Goal: Information Seeking & Learning: Find specific fact

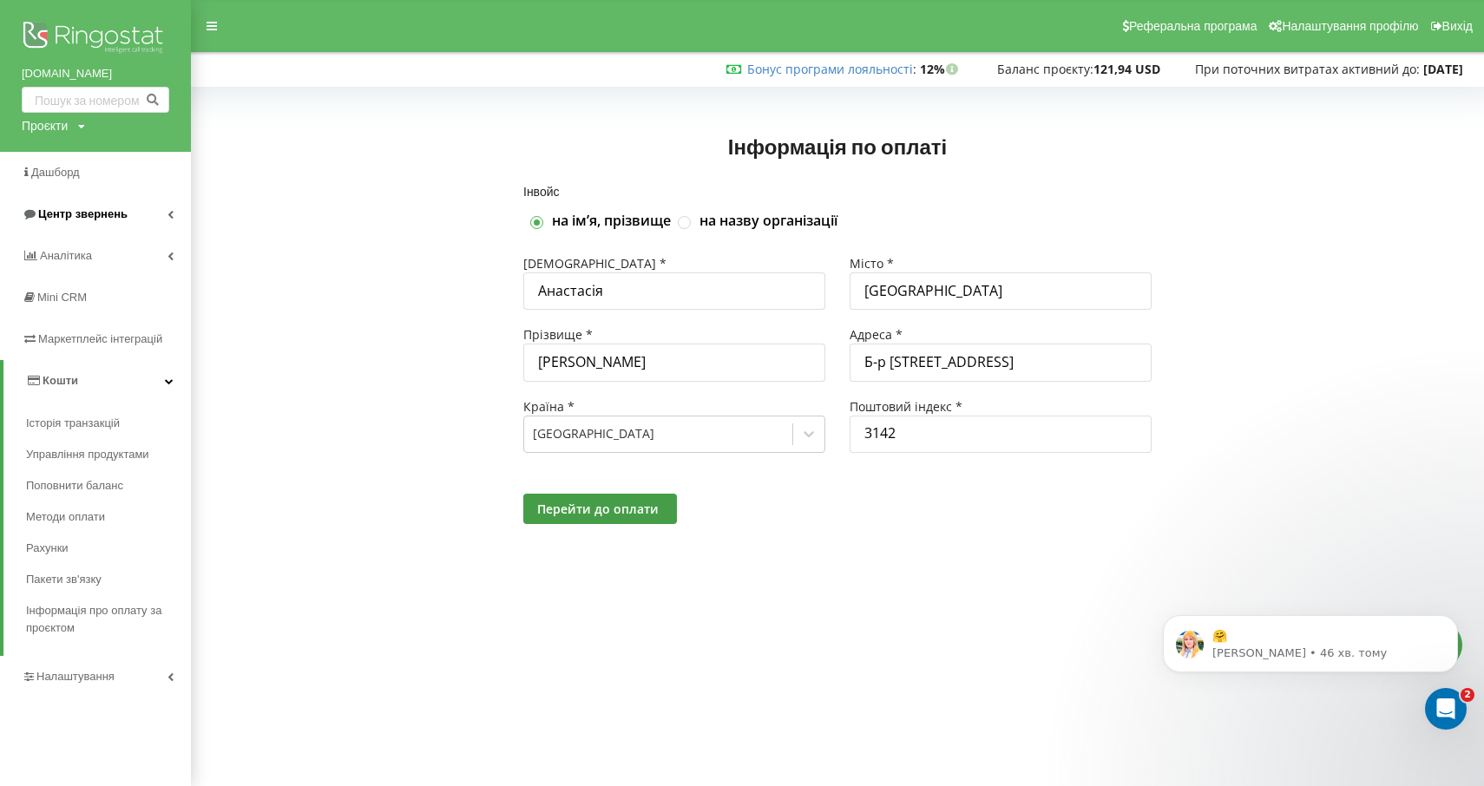
click at [94, 214] on span "Центр звернень" at bounding box center [82, 213] width 89 height 13
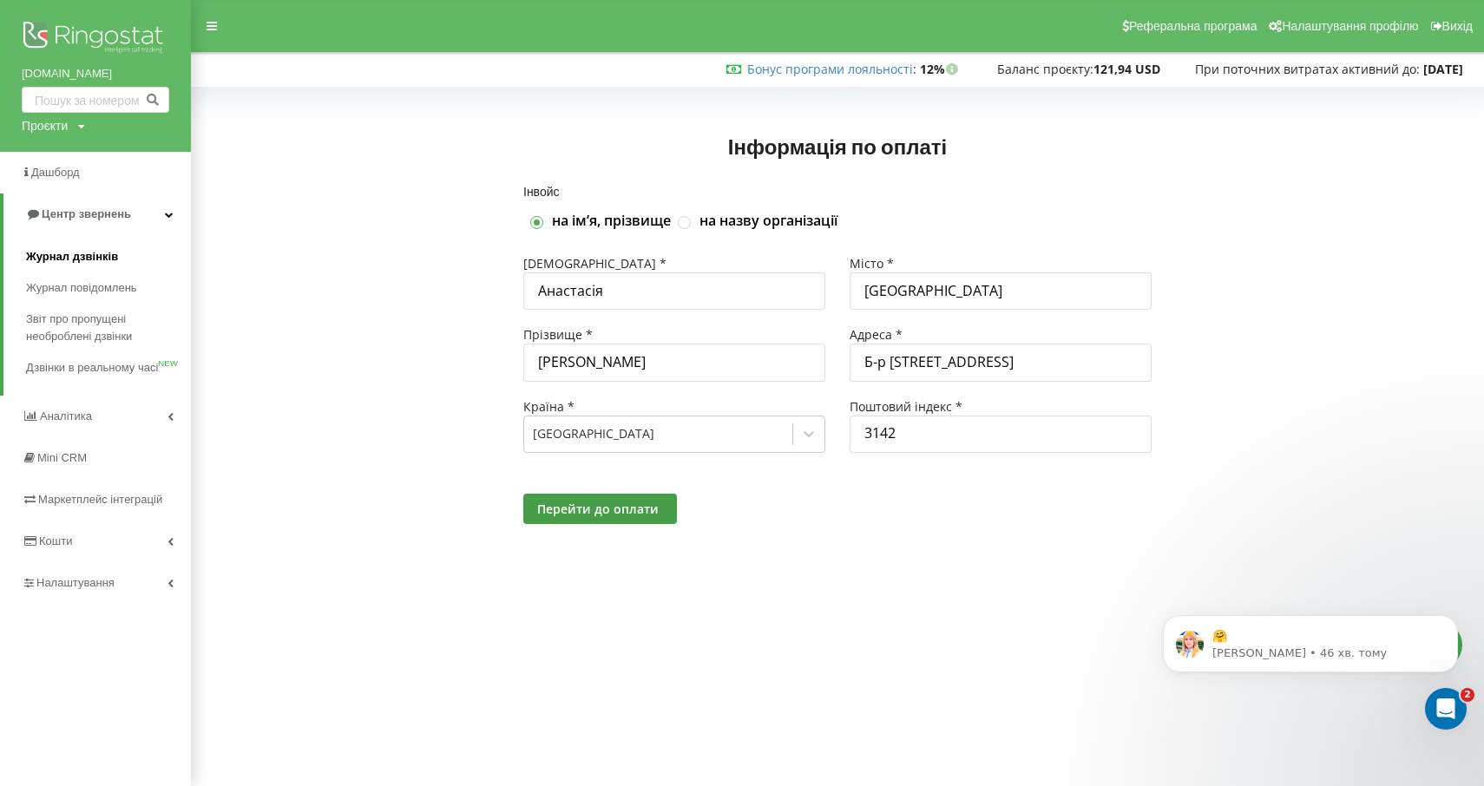
click at [82, 255] on span "Журнал дзвінків" at bounding box center [72, 256] width 92 height 17
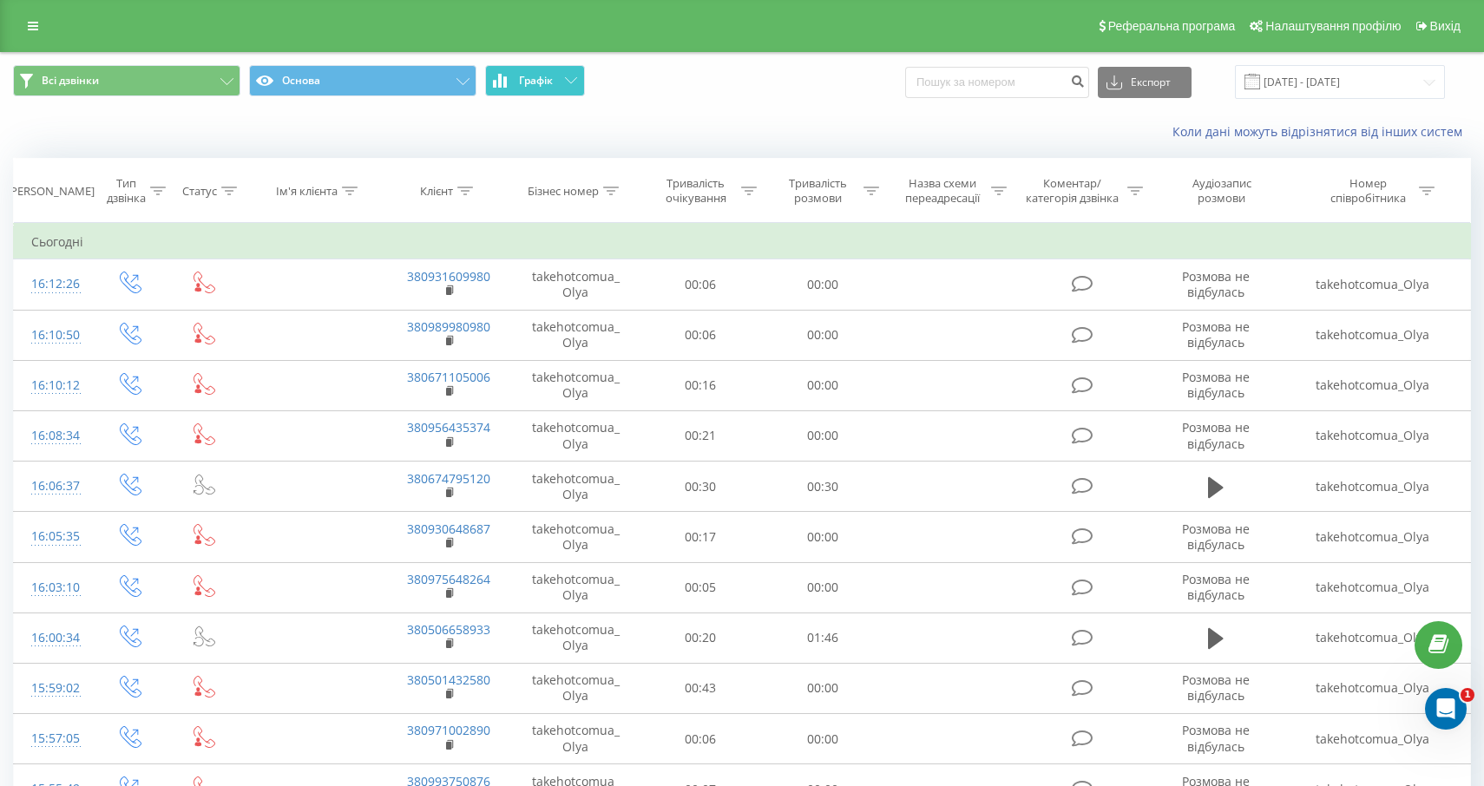
click at [536, 83] on span "Графік" at bounding box center [536, 81] width 34 height 12
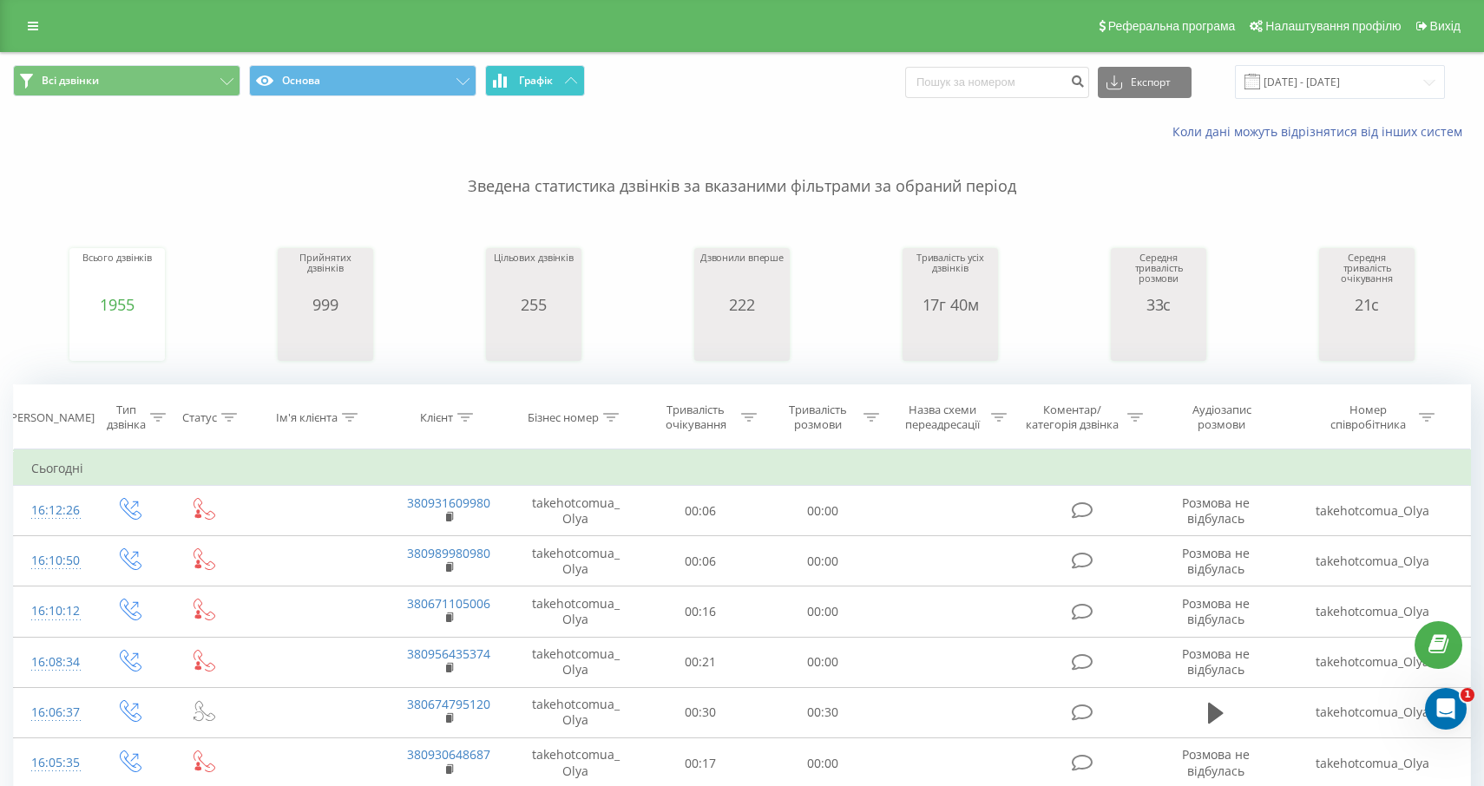
click at [535, 83] on span "Графік" at bounding box center [536, 81] width 34 height 12
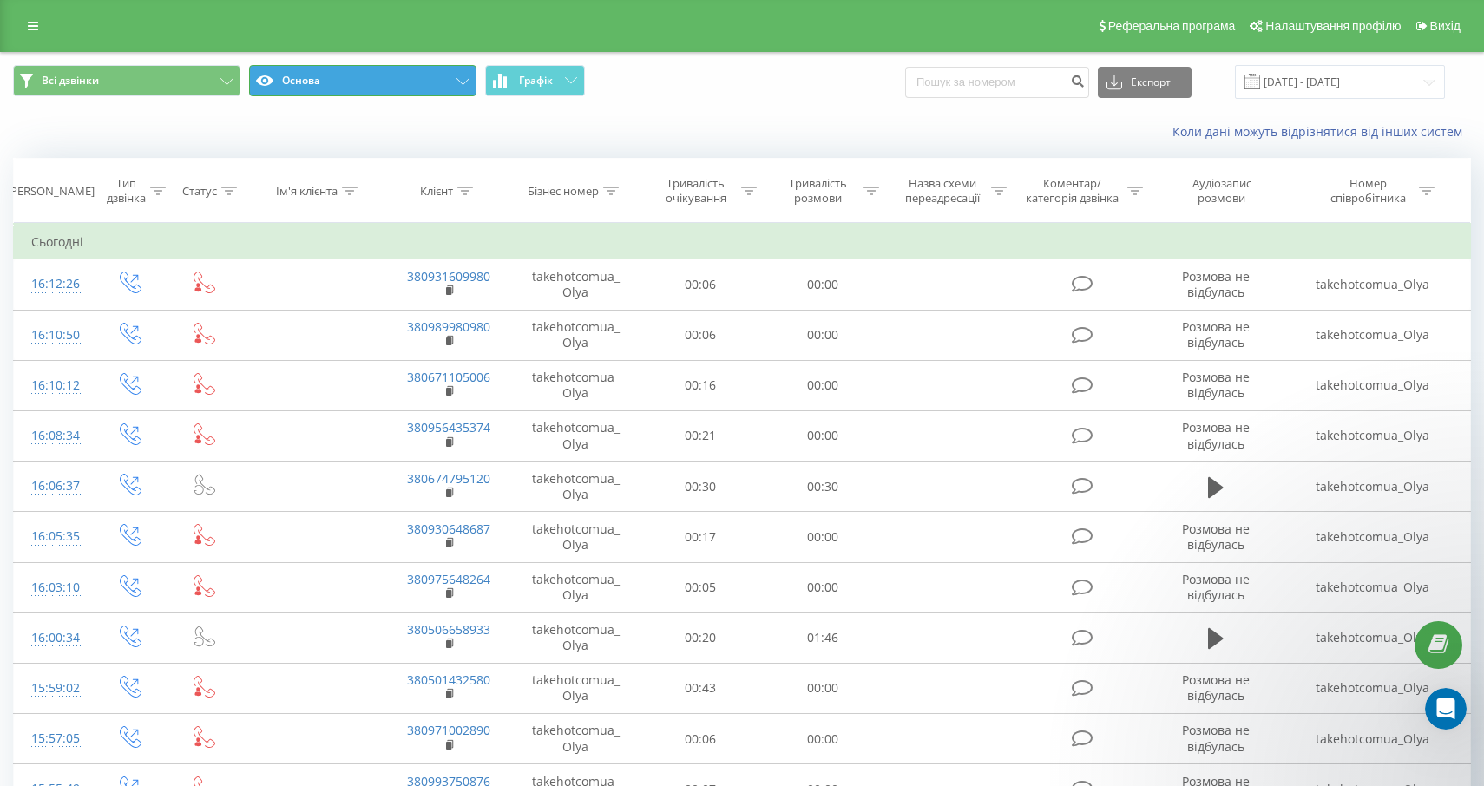
click at [413, 83] on button "Основа" at bounding box center [362, 80] width 227 height 31
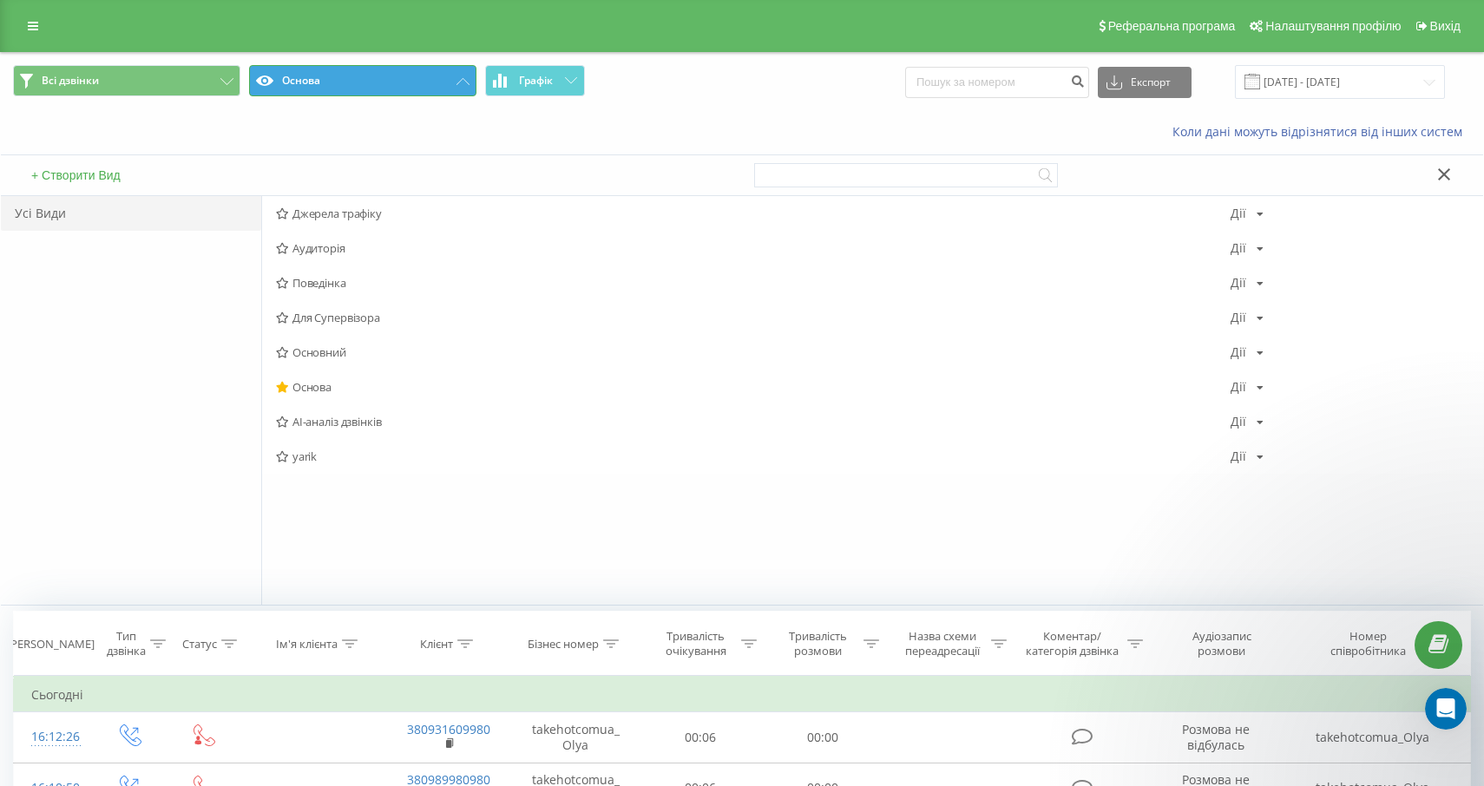
click at [413, 83] on button "Основа" at bounding box center [362, 80] width 227 height 31
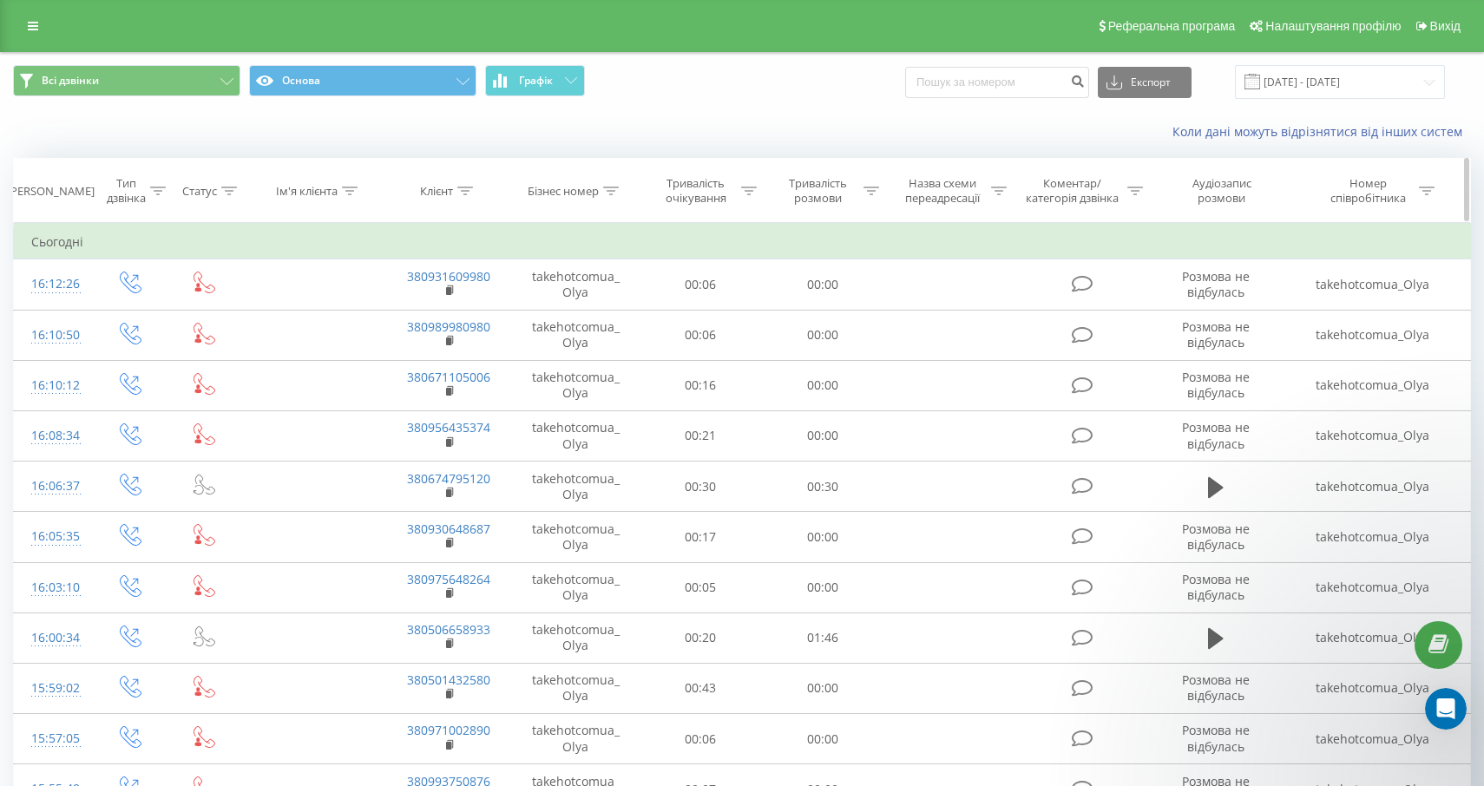
click at [1435, 187] on div "Номер співробітника" at bounding box center [1372, 191] width 195 height 30
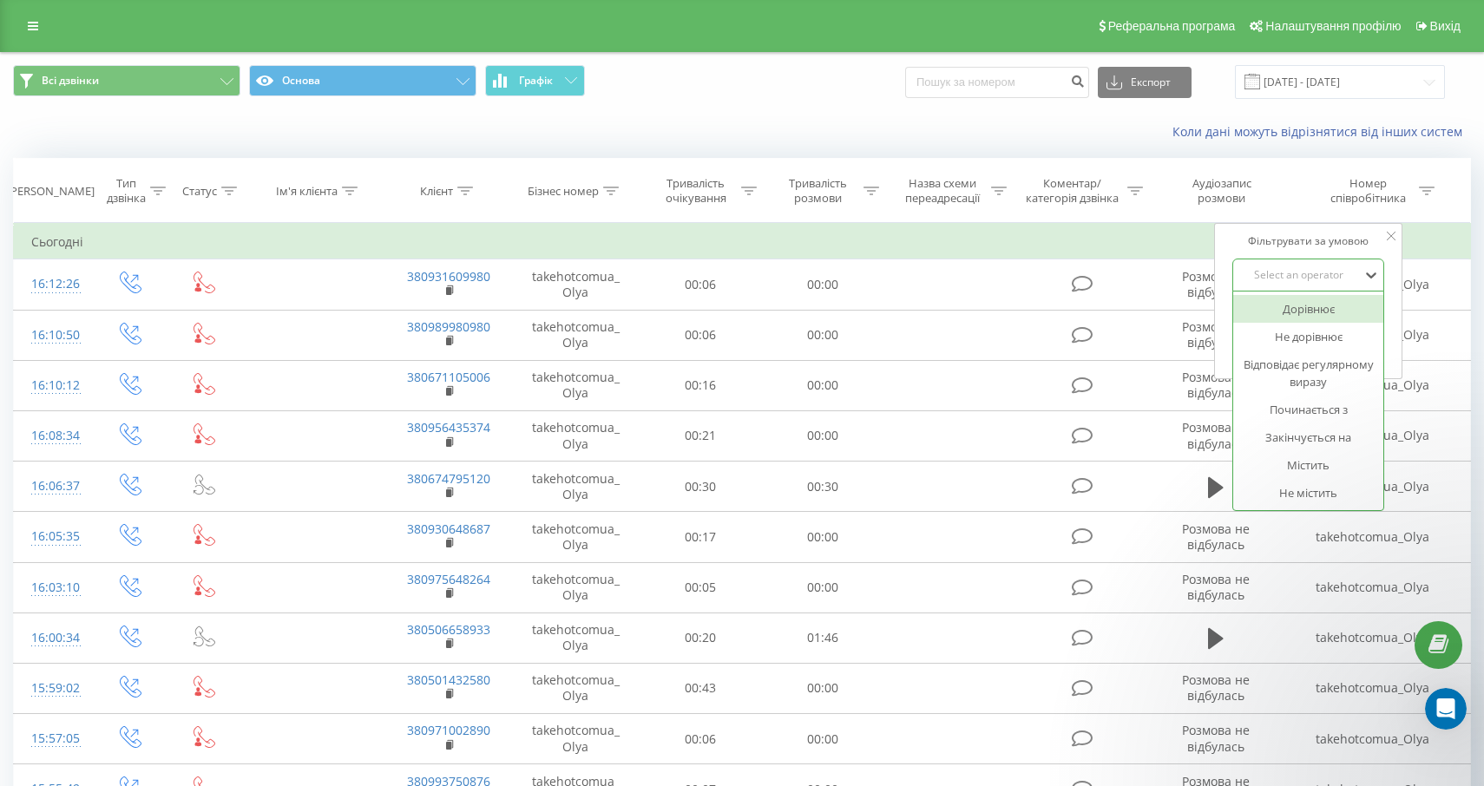
click at [1320, 268] on div "Select an operator" at bounding box center [1299, 275] width 123 height 14
click at [1320, 269] on div "Select an operator" at bounding box center [1299, 275] width 123 height 14
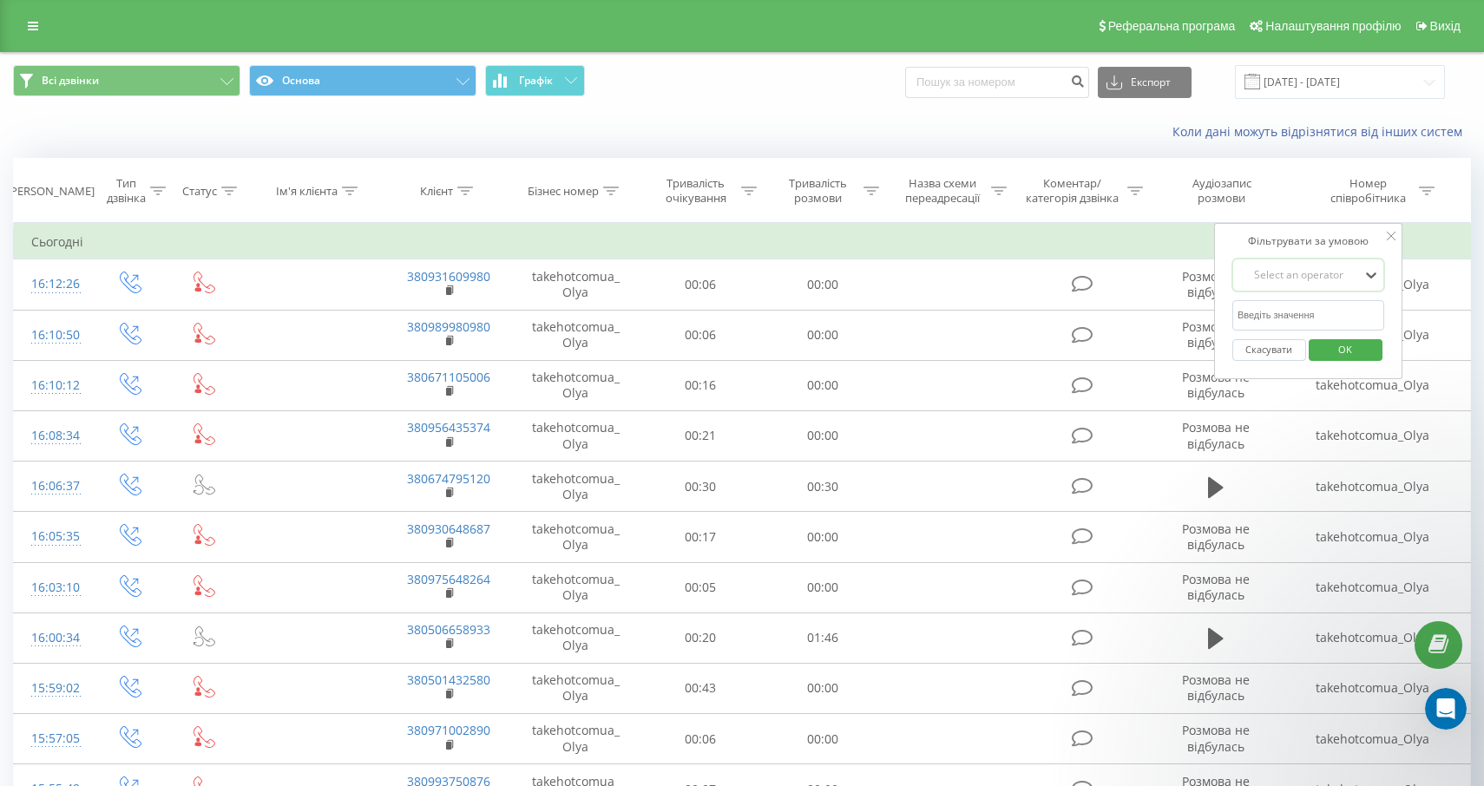
click at [1296, 314] on input "text" at bounding box center [1308, 315] width 153 height 30
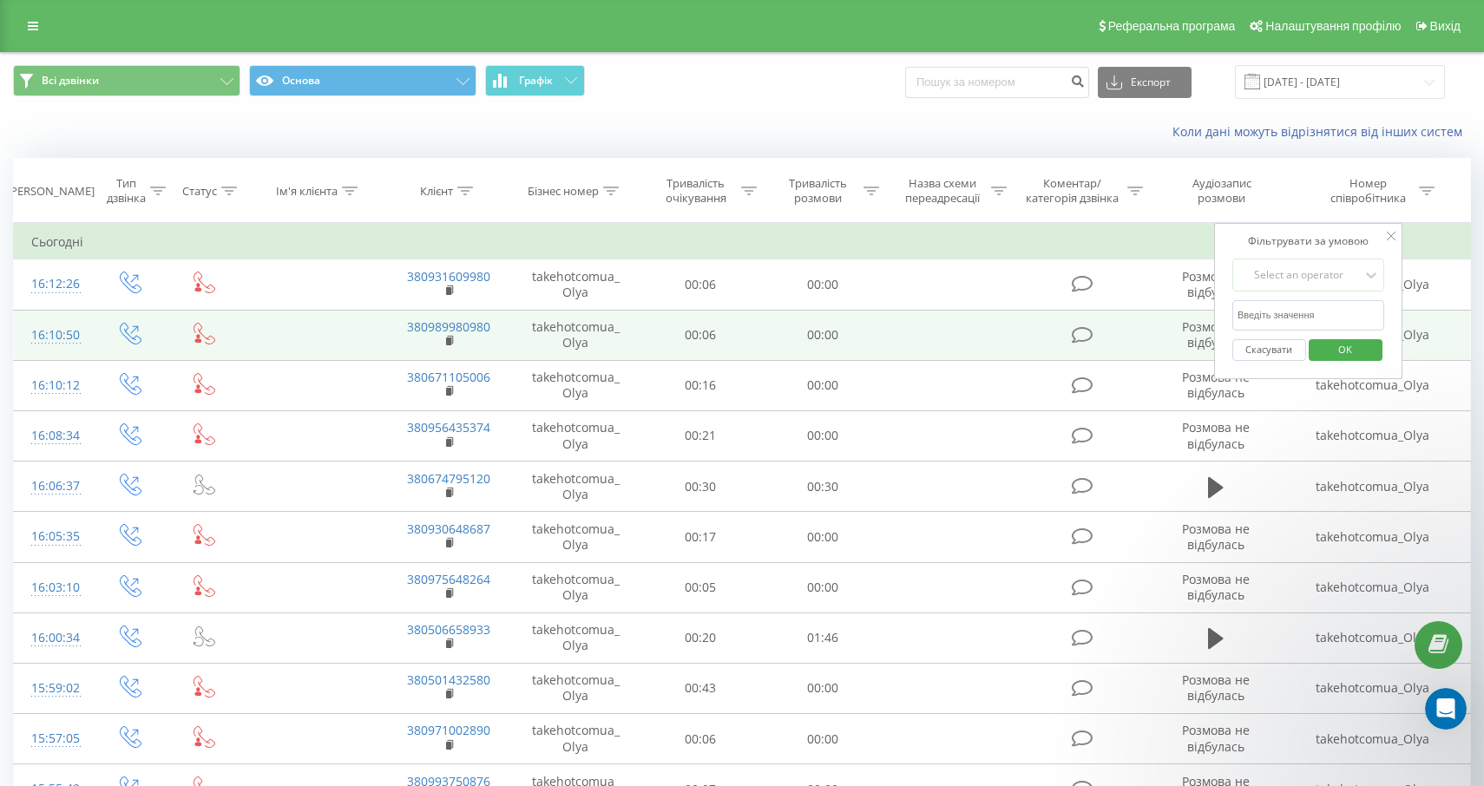
click at [1028, 350] on td at bounding box center [1083, 335] width 147 height 50
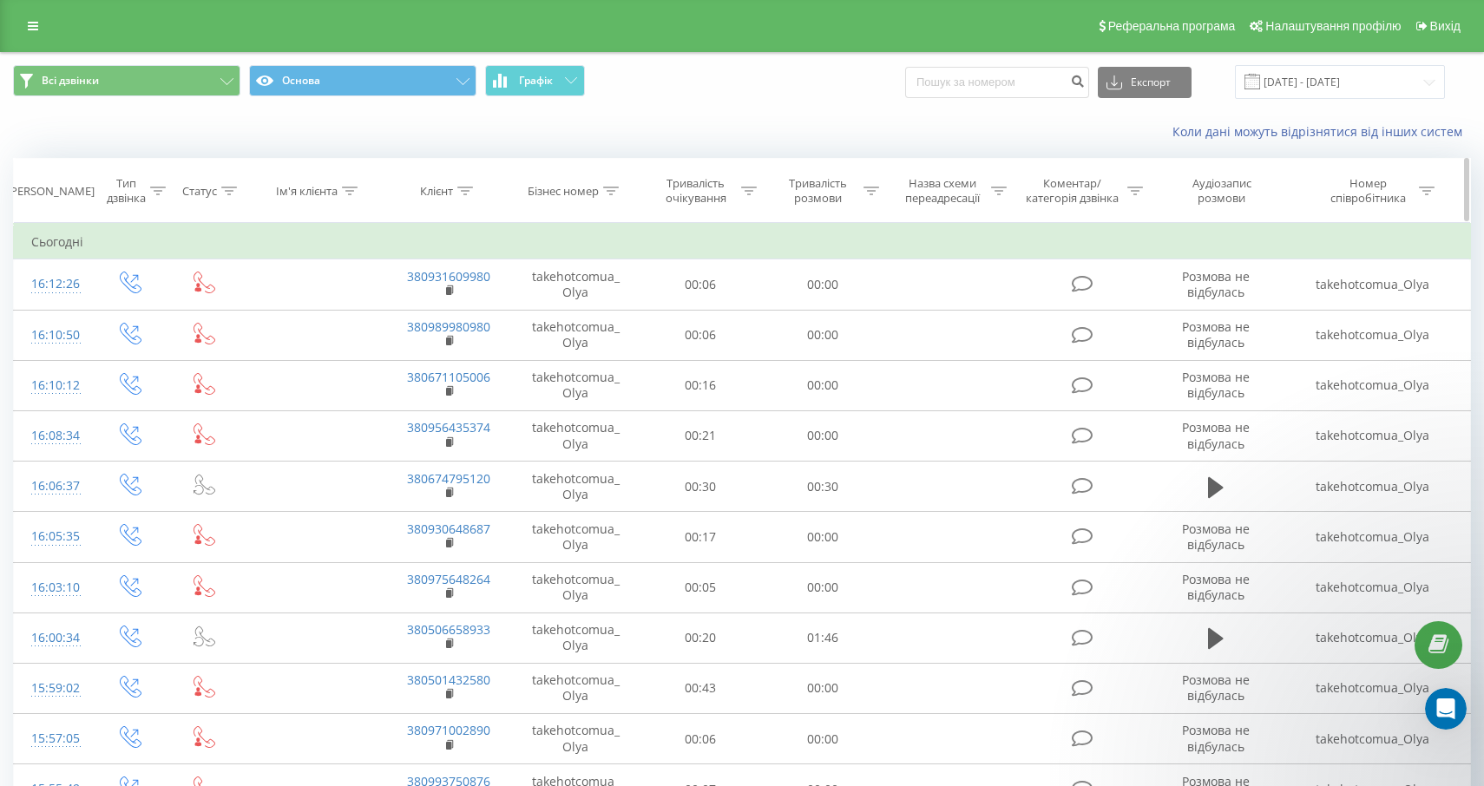
click at [1001, 190] on icon at bounding box center [999, 191] width 16 height 9
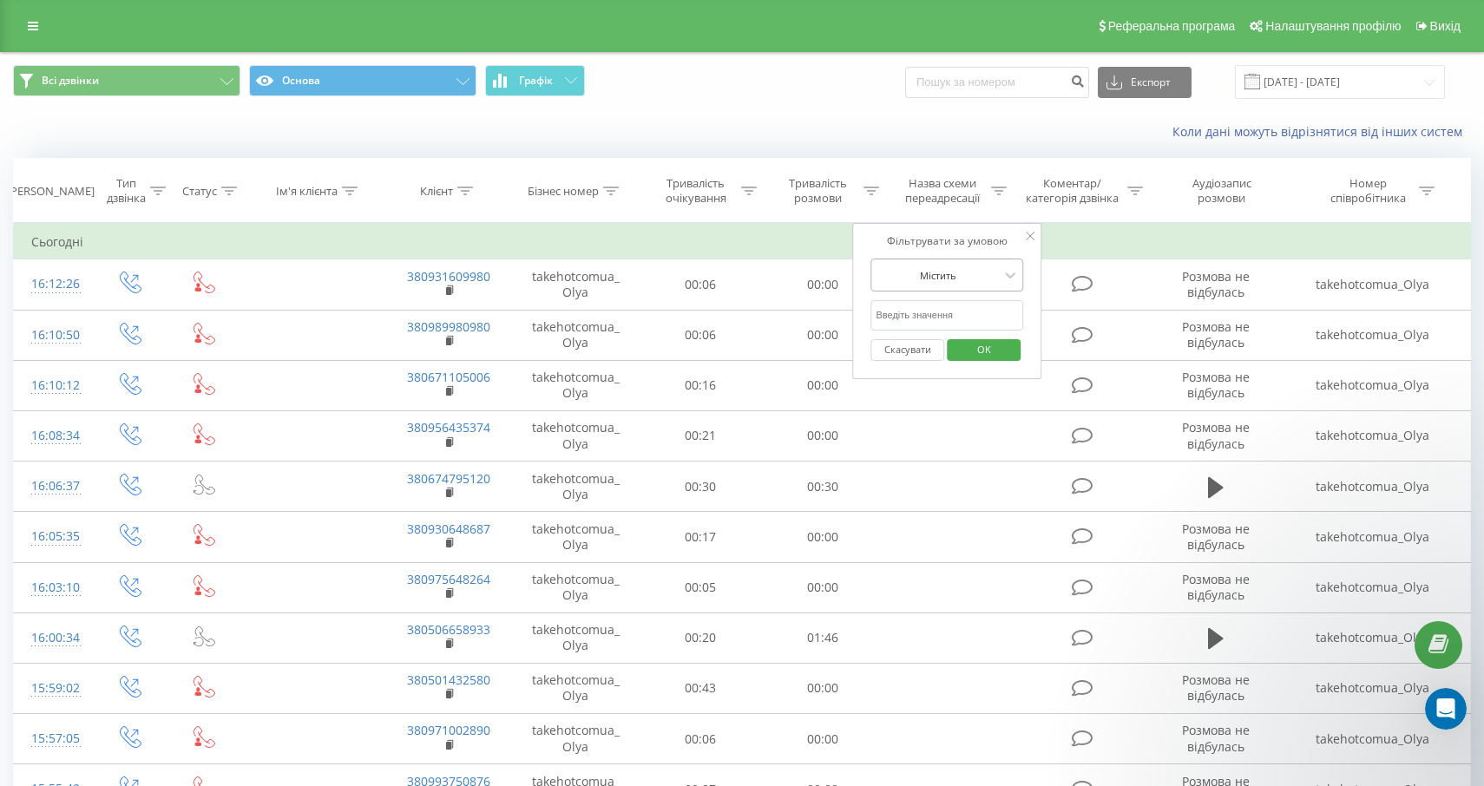
click at [969, 278] on div at bounding box center [938, 275] width 123 height 16
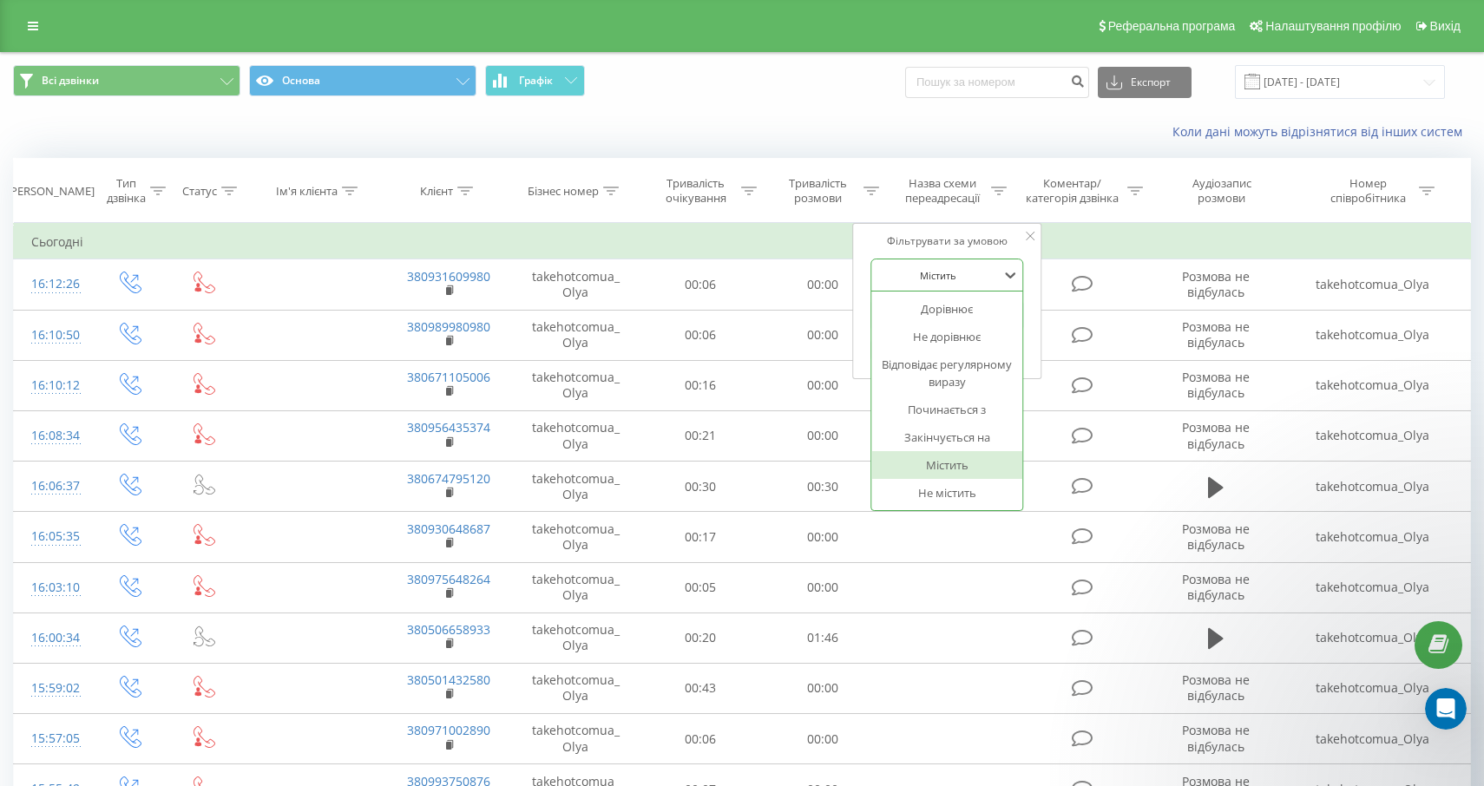
click at [969, 278] on div at bounding box center [938, 275] width 123 height 16
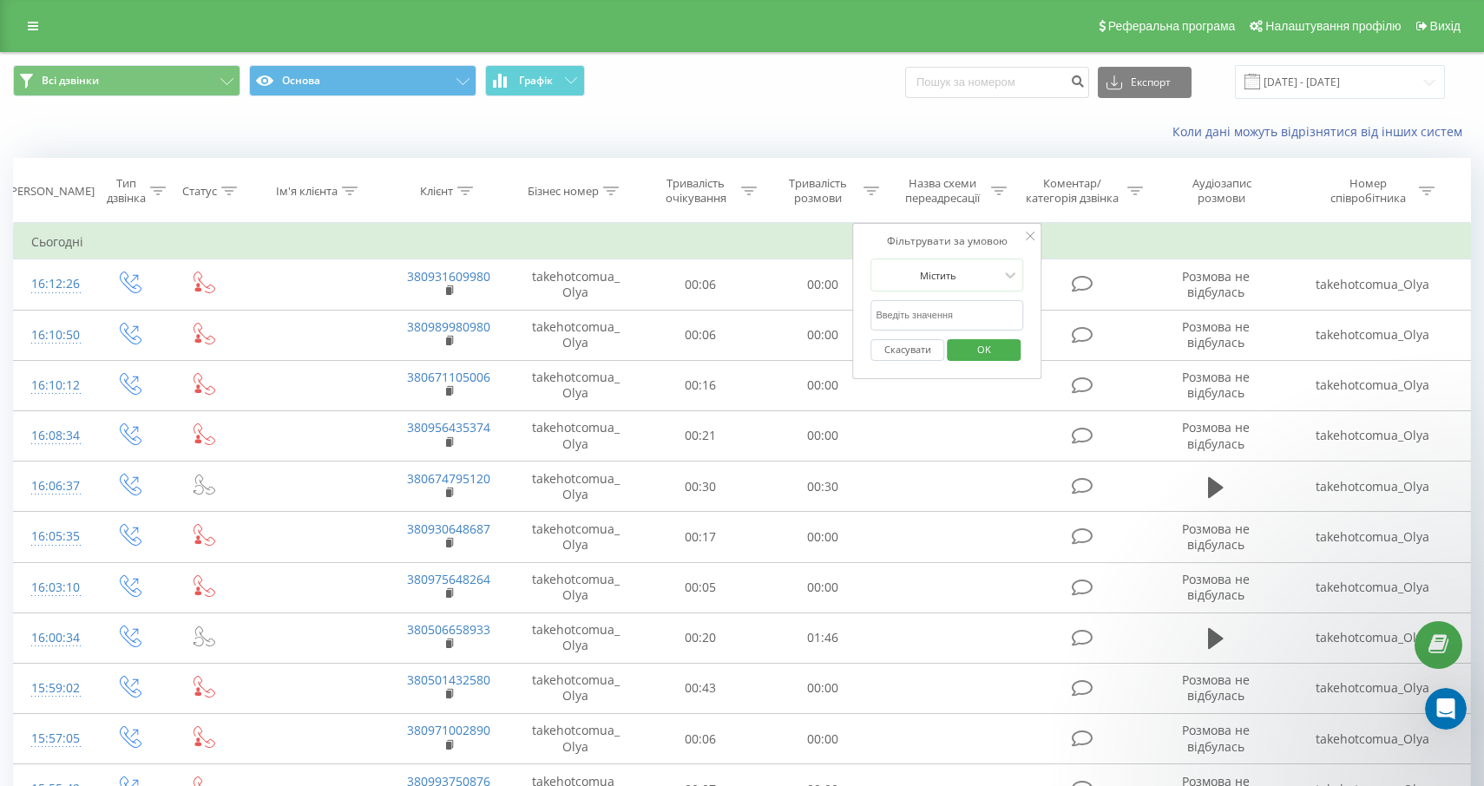
click at [941, 325] on input "text" at bounding box center [947, 315] width 153 height 30
type input "Старшов"
click button "OK" at bounding box center [984, 350] width 74 height 22
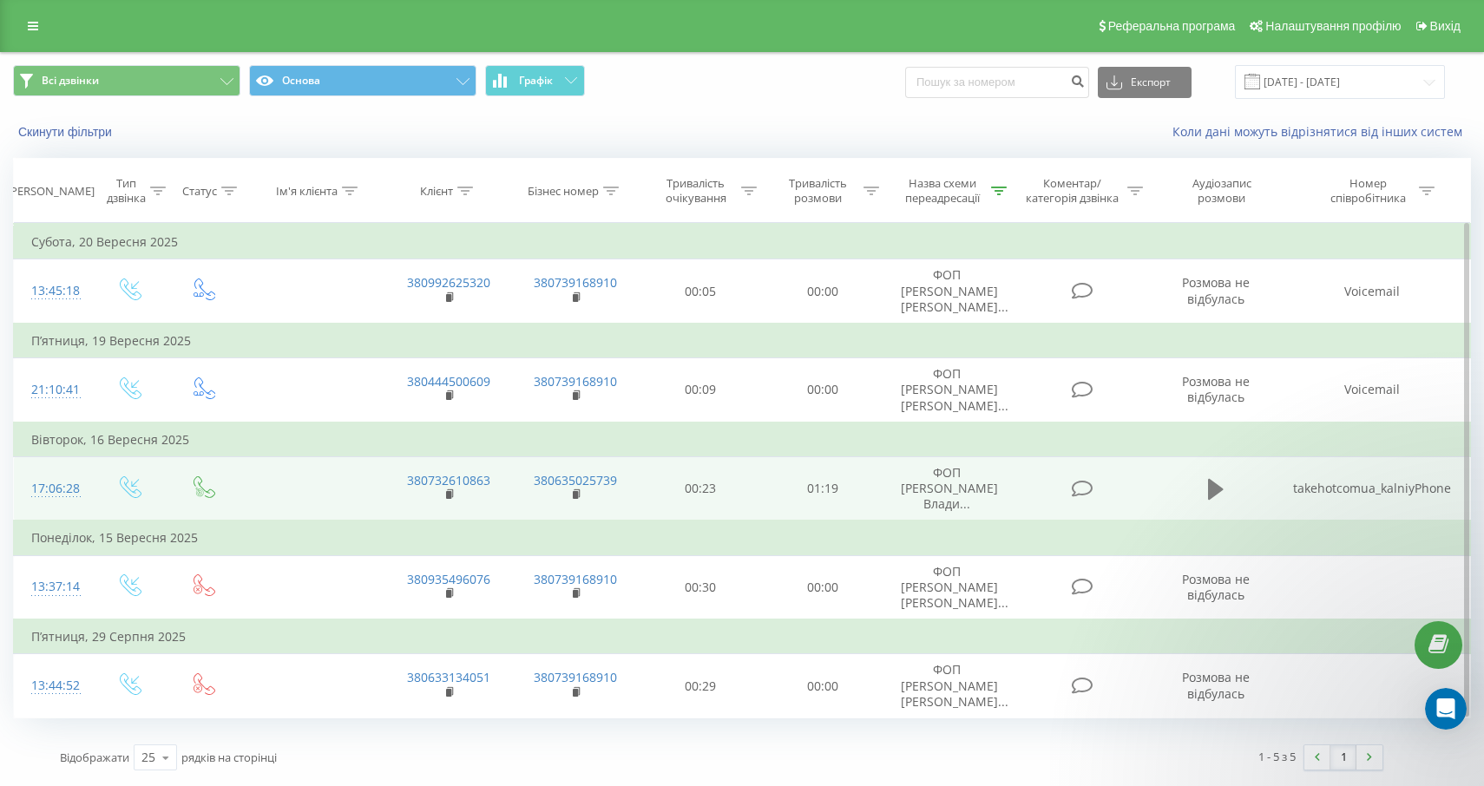
click at [1211, 497] on icon at bounding box center [1216, 489] width 16 height 21
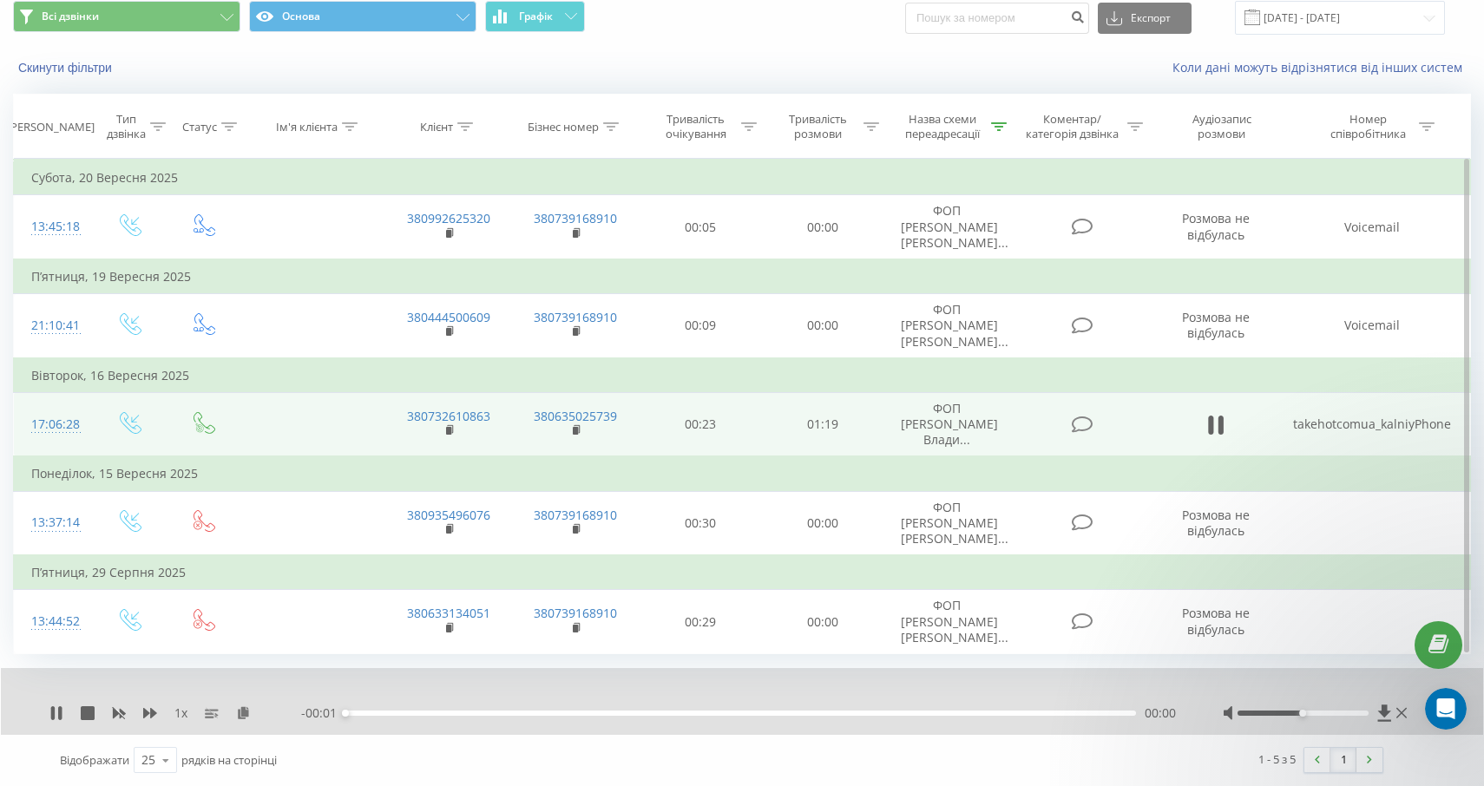
scroll to position [63, 0]
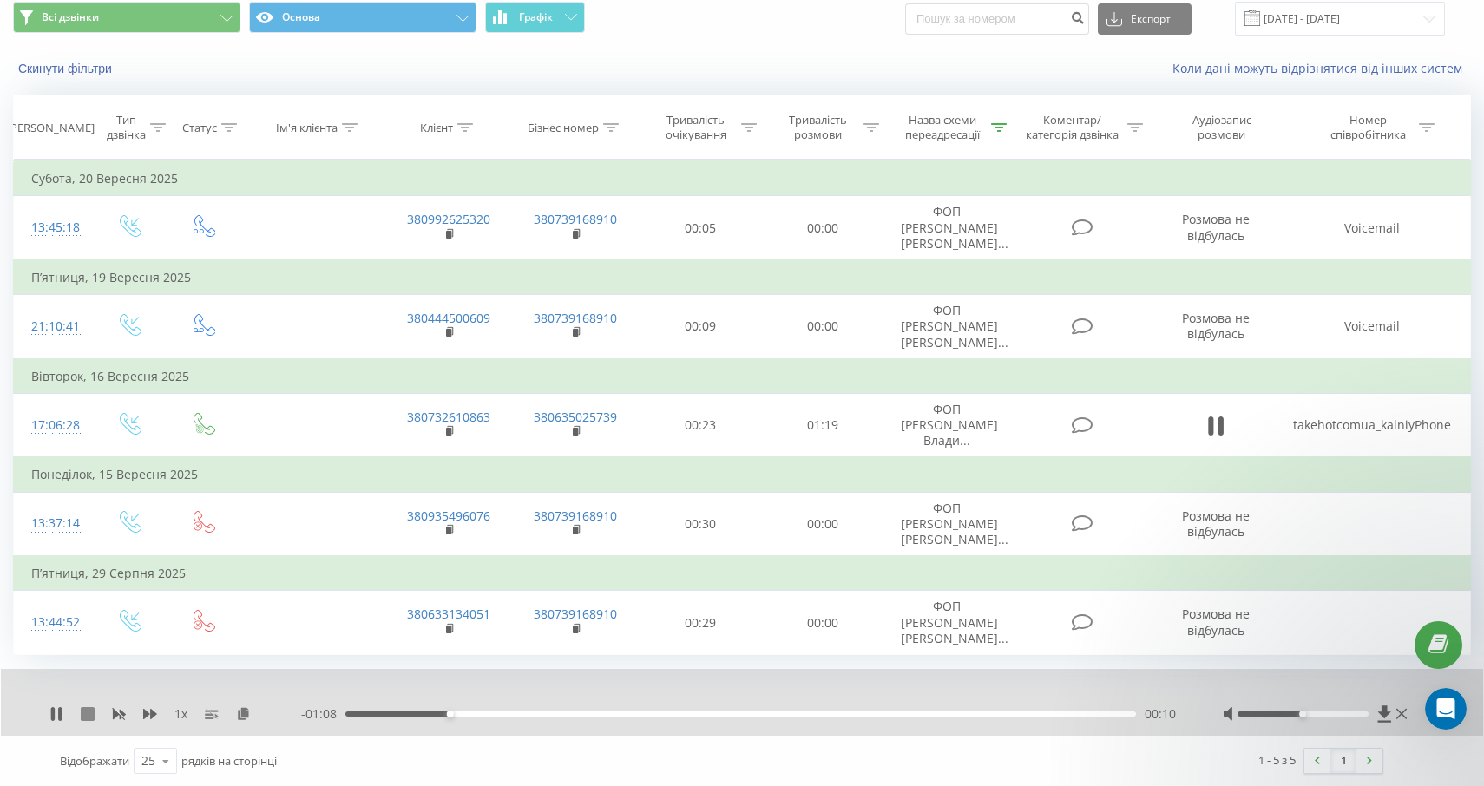
click at [85, 712] on icon at bounding box center [88, 714] width 14 height 14
